Goal: Transaction & Acquisition: Purchase product/service

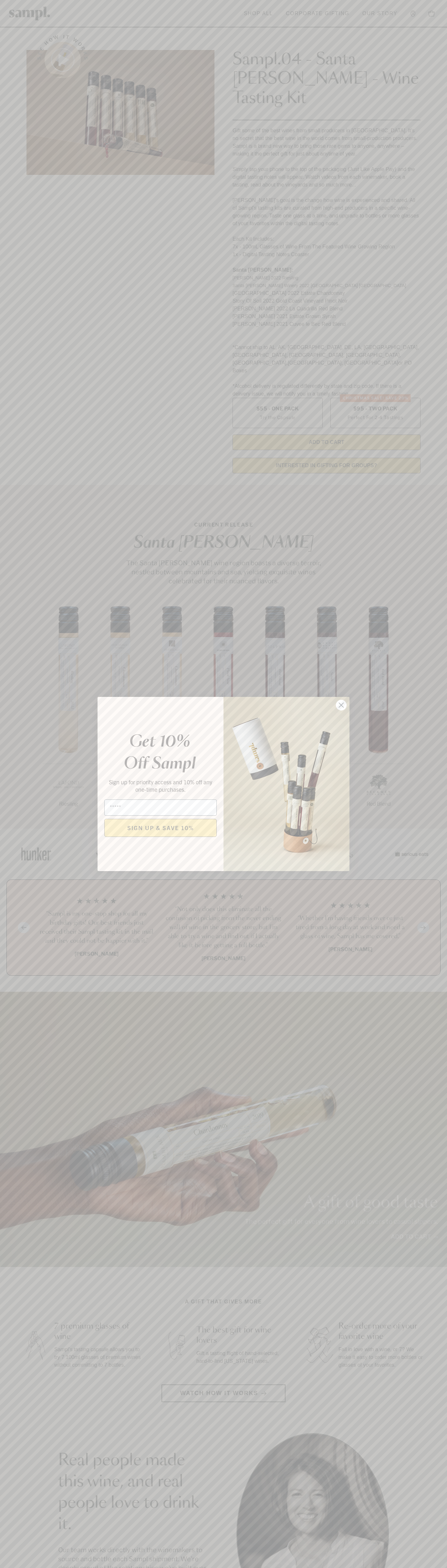
click at [341, 705] on icon "Close dialog" at bounding box center [341, 705] width 4 height 4
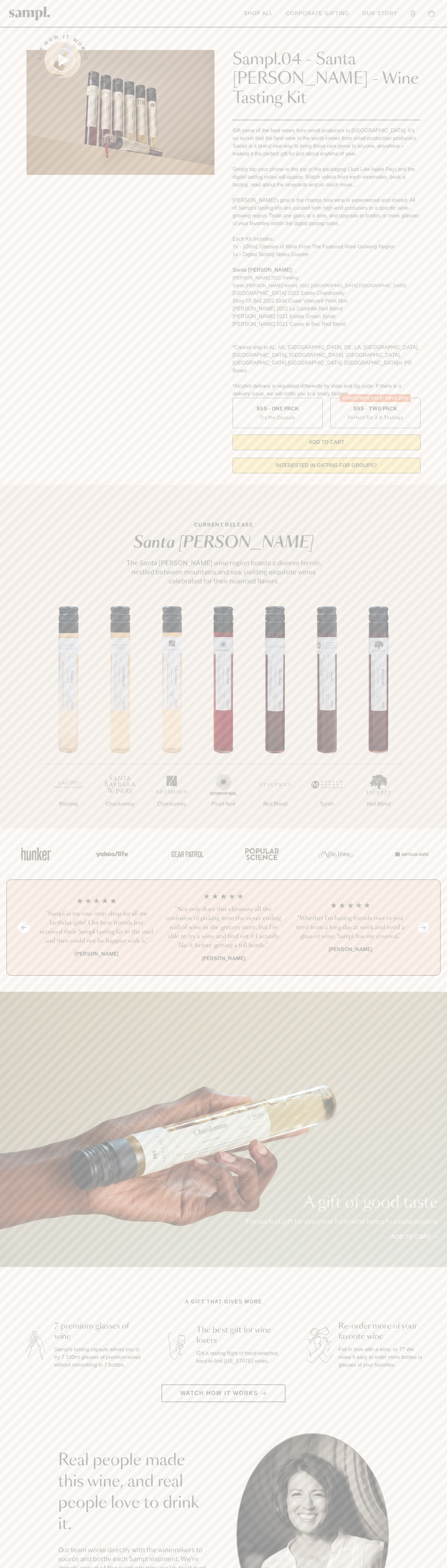
click at [68, 10] on header "Toggle navigation menu Shop All Corporate Gifting Our Story Account Story Shop …" at bounding box center [224, 13] width 447 height 27
click at [440, 1557] on section "Real people made this wine, and real people love to drink it. Our team works di…" at bounding box center [224, 1533] width 447 height 201
click at [383, 1567] on html "Skip to main content Toggle navigation menu Shop All Corporate Gifting Our Stor…" at bounding box center [224, 1304] width 447 height 2608
click at [2, 1433] on section "Real people made this wine, and real people love to drink it. Our team works di…" at bounding box center [224, 1533] width 447 height 201
click at [375, 398] on label "Christmas SALE! Save 20% $95 - Two Pack Perfect For 2-4 Tastings" at bounding box center [375, 413] width 90 height 30
